Goal: Transaction & Acquisition: Purchase product/service

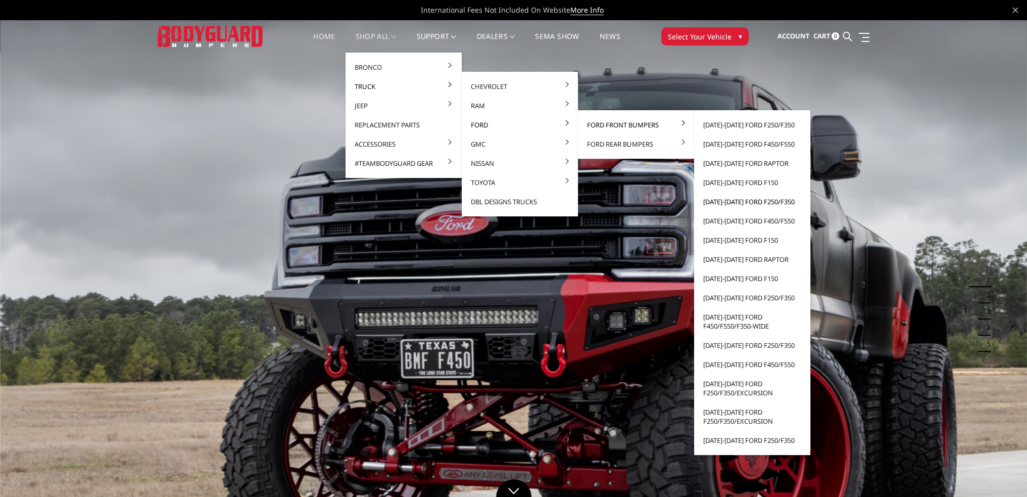
click at [744, 197] on link "[DATE]-[DATE] Ford F250/F350" at bounding box center [752, 201] width 108 height 19
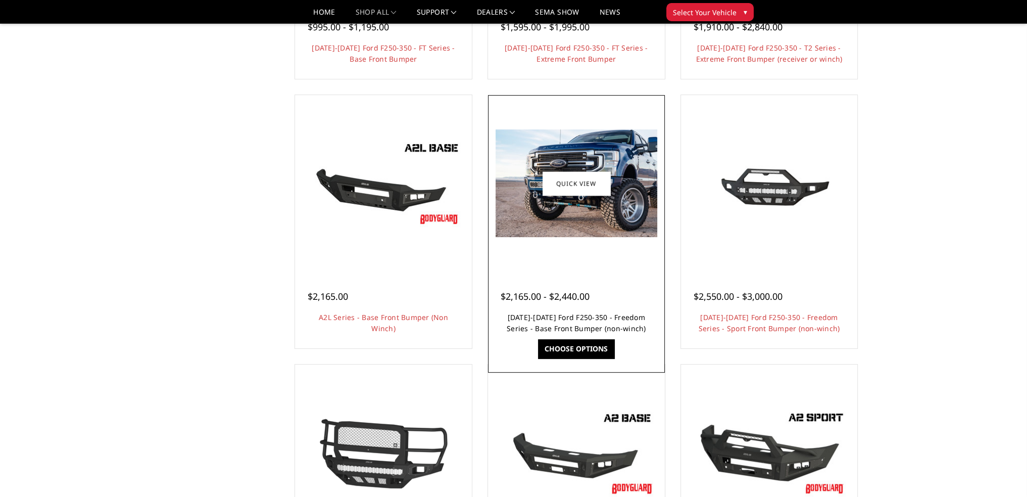
scroll to position [303, 0]
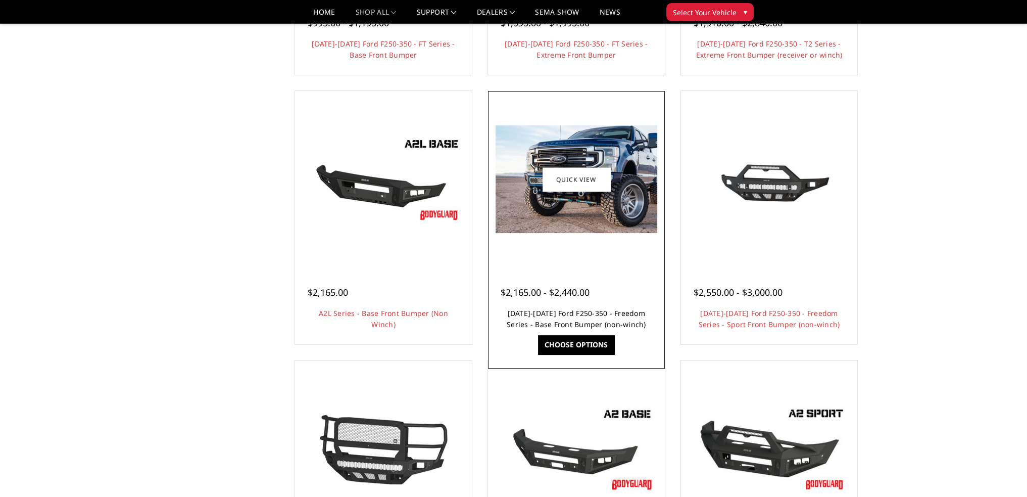
click at [564, 316] on link "2017-2022 Ford F250-350 - Freedom Series - Base Front Bumper (non-winch)" at bounding box center [576, 318] width 139 height 21
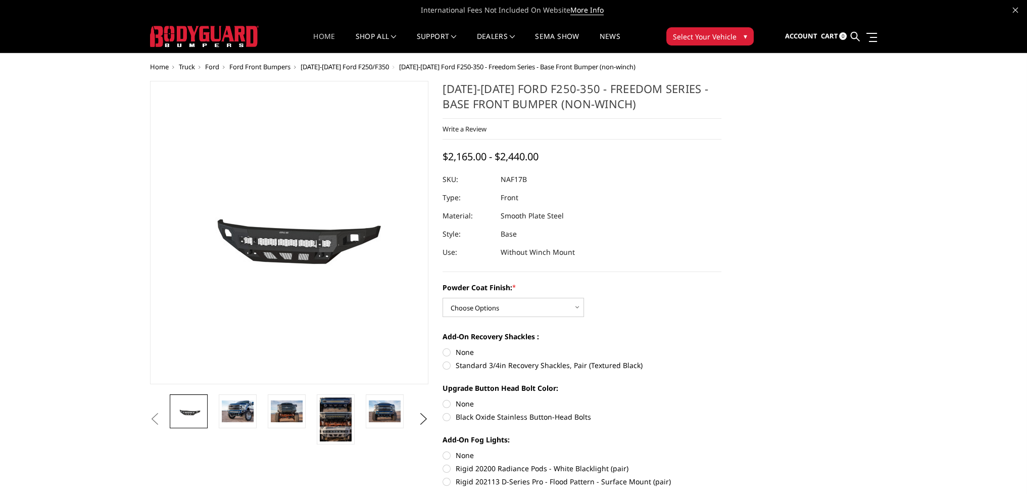
click at [313, 41] on link "Home" at bounding box center [324, 43] width 22 height 20
